Goal: Find specific page/section: Find specific page/section

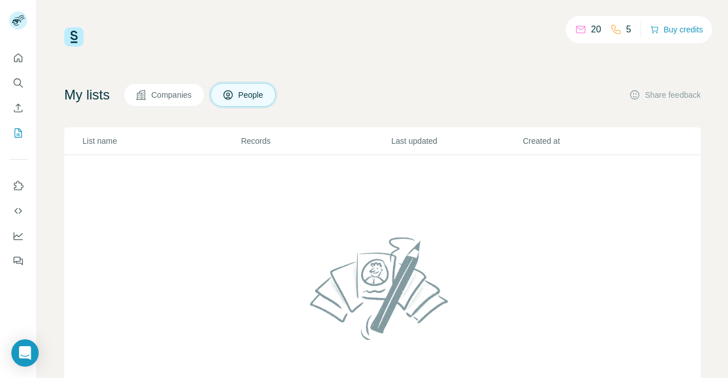
click at [162, 93] on span "Companies" at bounding box center [172, 94] width 42 height 11
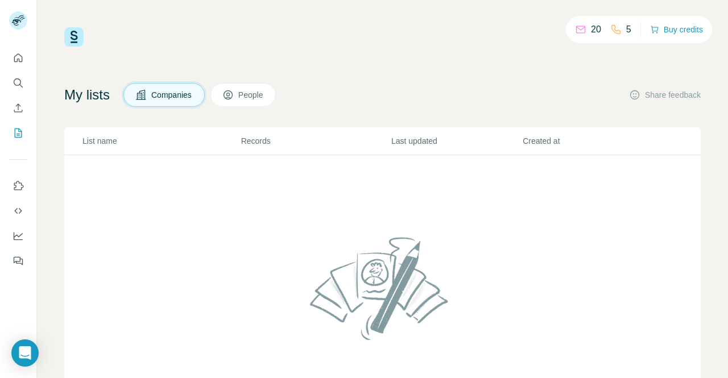
click at [247, 91] on span "People" at bounding box center [251, 94] width 26 height 11
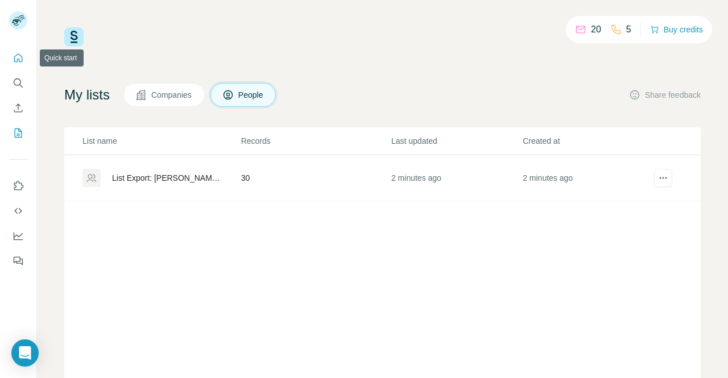
click at [18, 57] on icon "Quick start" at bounding box center [18, 57] width 11 height 11
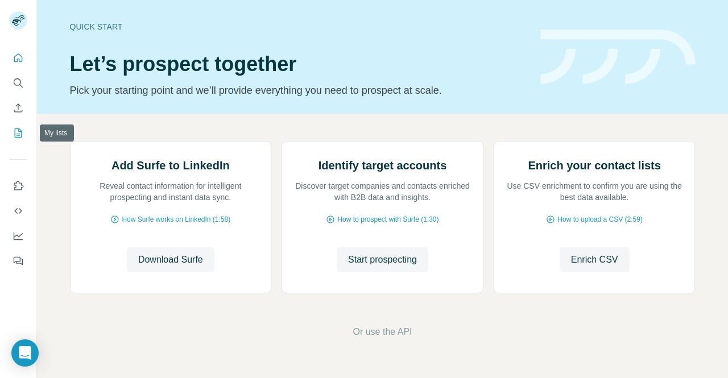
click at [14, 131] on icon "My lists" at bounding box center [18, 132] width 11 height 11
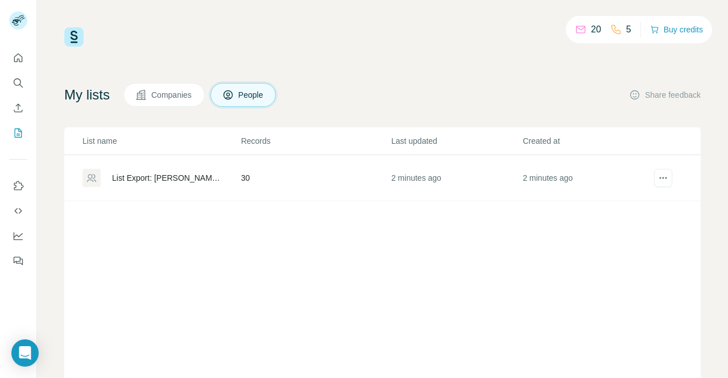
click at [192, 178] on div "List Export: [PERSON_NAME]’s FSI Prospect Lead List 1 - [DATE] 08:25" at bounding box center [167, 177] width 110 height 11
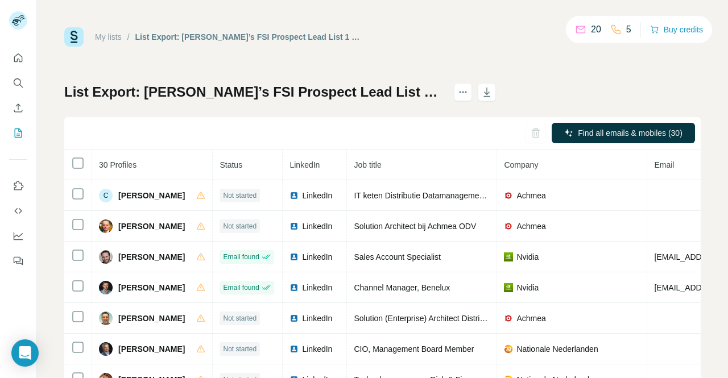
scroll to position [2, 0]
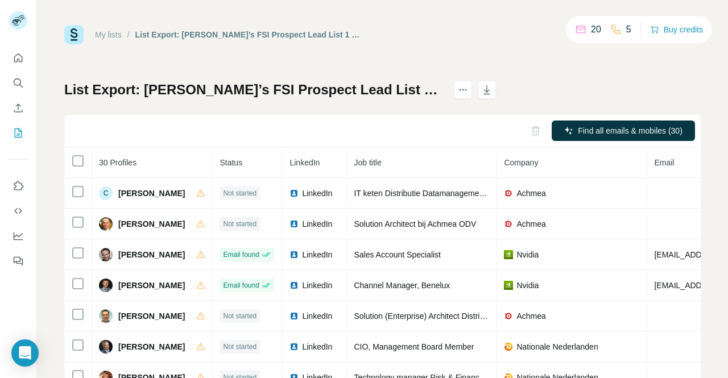
click at [455, 35] on div "My lists / List Export: [PERSON_NAME]’s FSI Prospect Lead List 1 - [DATE] 08:25…" at bounding box center [382, 34] width 636 height 19
click at [681, 31] on button "Buy credits" at bounding box center [676, 30] width 53 height 16
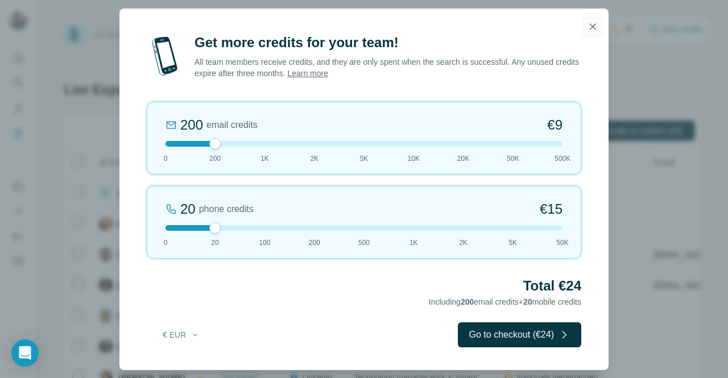
click at [590, 23] on icon "button" at bounding box center [592, 26] width 11 height 11
